Goal: Task Accomplishment & Management: Manage account settings

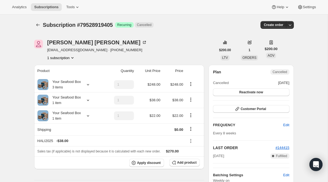
click at [43, 25] on span "Subscription #79528919405" at bounding box center [78, 25] width 70 height 6
click at [37, 25] on icon "Subscriptions" at bounding box center [37, 24] width 5 height 5
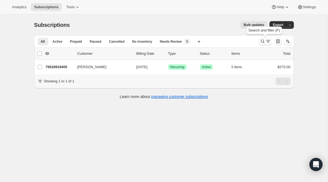
click at [261, 39] on button "Search and filter results" at bounding box center [265, 41] width 13 height 8
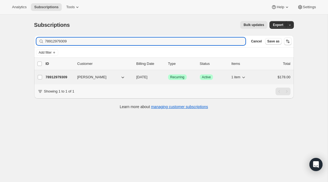
type input "78912979309"
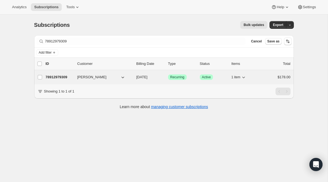
click at [174, 74] on div "Success Recurring" at bounding box center [181, 76] width 27 height 5
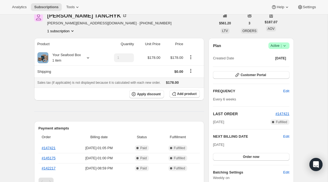
scroll to position [68, 0]
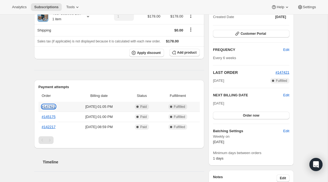
click at [49, 105] on link "#147421" at bounding box center [49, 106] width 14 height 4
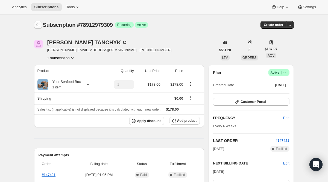
click at [38, 28] on button "Subscriptions" at bounding box center [38, 25] width 8 height 8
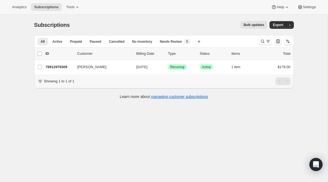
click at [271, 44] on div at bounding box center [265, 41] width 13 height 8
click at [259, 40] on button "Search and filter results" at bounding box center [265, 41] width 13 height 8
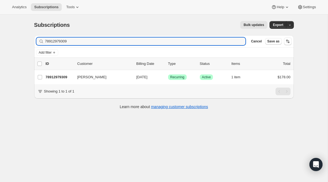
drag, startPoint x: 90, startPoint y: 40, endPoint x: 33, endPoint y: 34, distance: 57.1
click at [33, 34] on div "Filter subscribers 78912979309 Clear Cancel Save as Add filter 0 selected Updat…" at bounding box center [162, 73] width 264 height 84
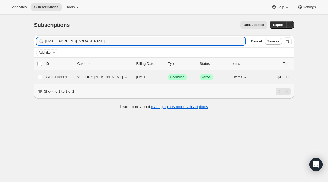
type input "[EMAIL_ADDRESS][DOMAIN_NAME]"
click at [179, 78] on span "Recurring" at bounding box center [177, 77] width 14 height 4
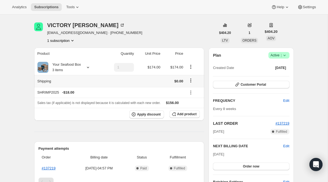
scroll to position [18, 0]
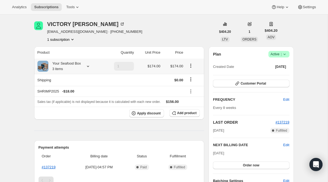
click at [89, 64] on icon at bounding box center [87, 65] width 5 height 5
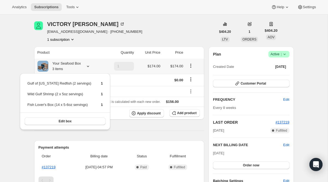
click at [89, 64] on icon at bounding box center [87, 65] width 5 height 5
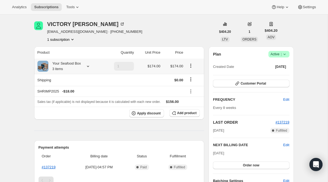
click at [90, 66] on icon at bounding box center [87, 65] width 5 height 5
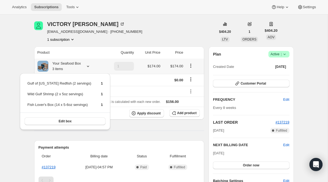
click at [90, 66] on icon at bounding box center [87, 65] width 5 height 5
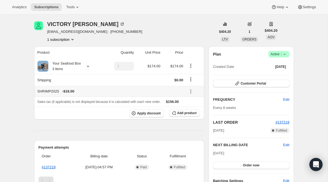
click at [190, 93] on icon at bounding box center [190, 90] width 5 height 5
click at [193, 109] on span "Remove" at bounding box center [193, 111] width 13 height 4
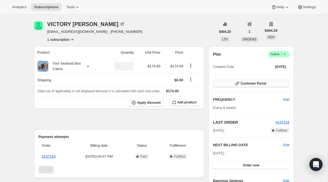
click at [256, 81] on button "Customer Portal" at bounding box center [251, 83] width 76 height 8
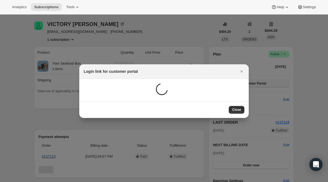
scroll to position [0, 0]
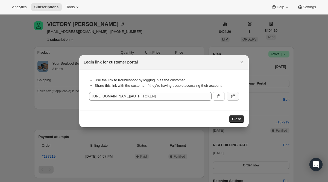
click at [236, 97] on button ":r243:" at bounding box center [233, 96] width 12 height 9
click at [242, 58] on button "Close" at bounding box center [242, 62] width 8 height 8
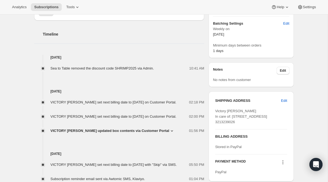
scroll to position [176, 0]
